Goal: Information Seeking & Learning: Stay updated

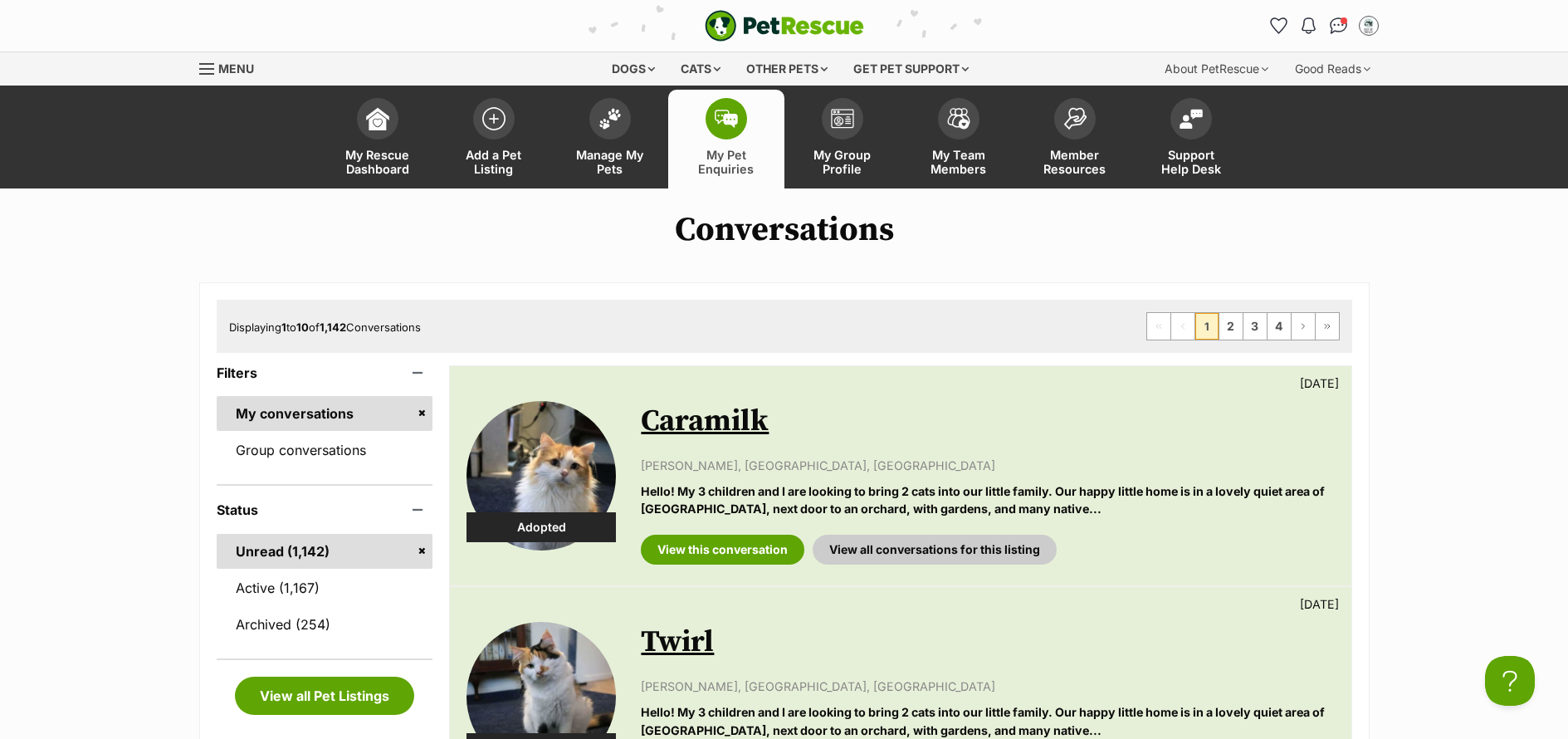
click at [286, 583] on link "Active (1,167)" at bounding box center [326, 589] width 217 height 35
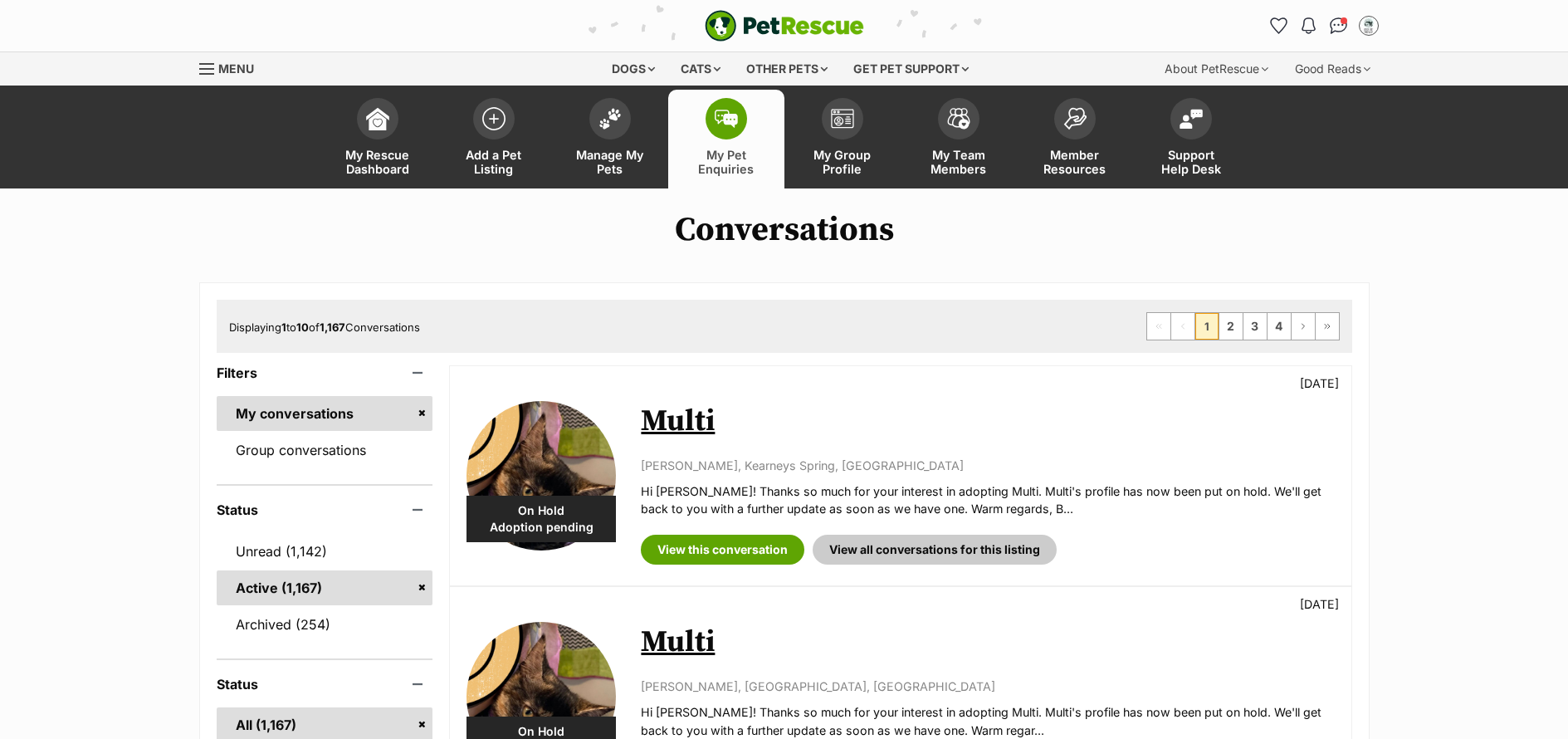
click at [267, 559] on link "Unread (1,142)" at bounding box center [326, 551] width 217 height 35
